Goal: Transaction & Acquisition: Purchase product/service

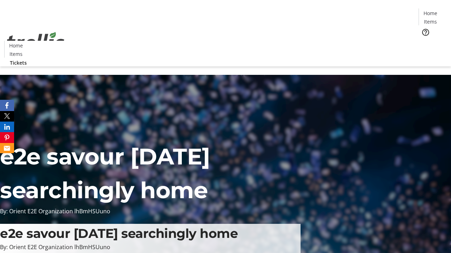
click at [424, 41] on span "Tickets" at bounding box center [432, 44] width 17 height 7
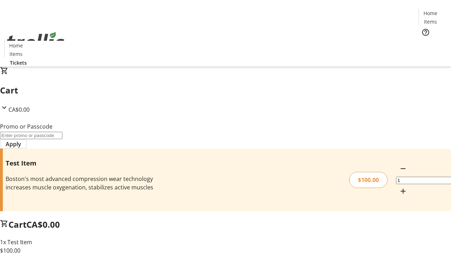
type input "FLAT"
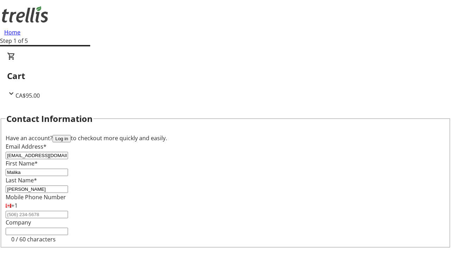
type input "[PERSON_NAME]"
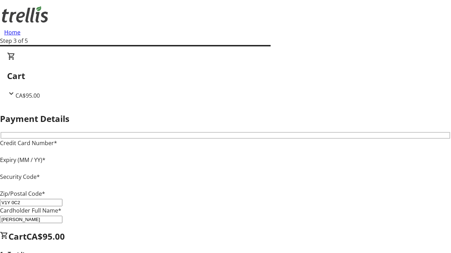
type input "V1Y 0C2"
